Goal: Find specific page/section

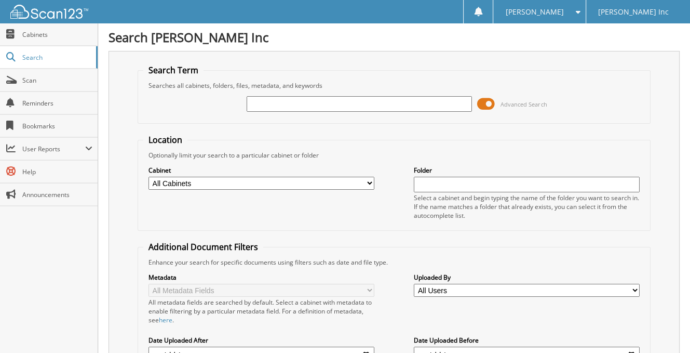
click at [291, 99] on input "text" at bounding box center [360, 104] width 226 height 16
type input "[PERSON_NAME]"
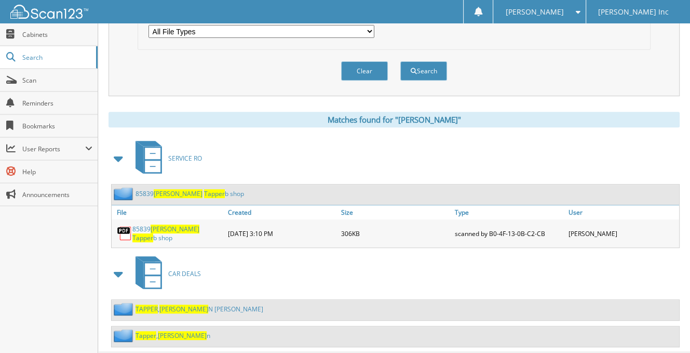
scroll to position [371, 0]
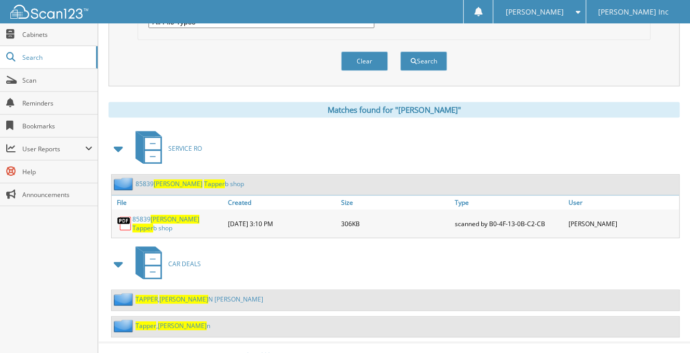
click at [181, 295] on link "TAPPER , STEVE N RICHARD" at bounding box center [200, 299] width 128 height 9
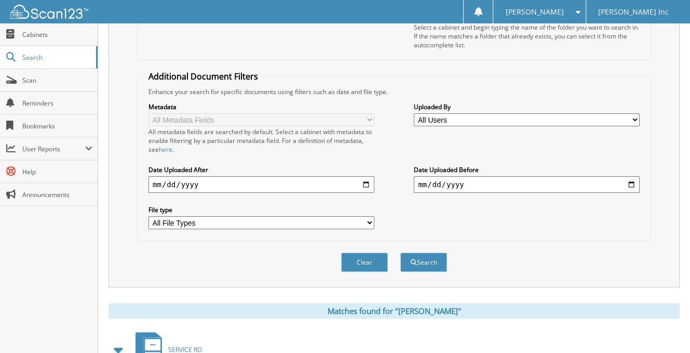
scroll to position [371, 0]
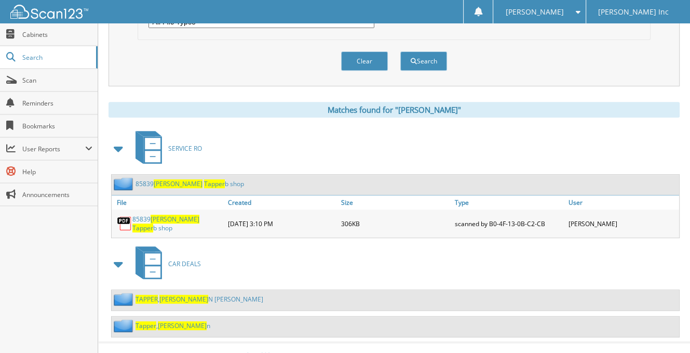
click at [170, 321] on span "[PERSON_NAME]" at bounding box center [182, 325] width 49 height 9
